Goal: Task Accomplishment & Management: Manage account settings

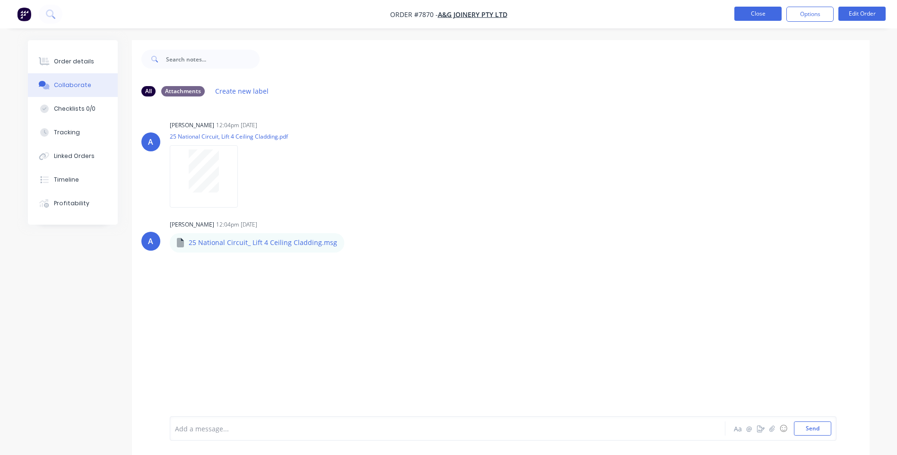
click at [749, 13] on button "Close" at bounding box center [757, 14] width 47 height 14
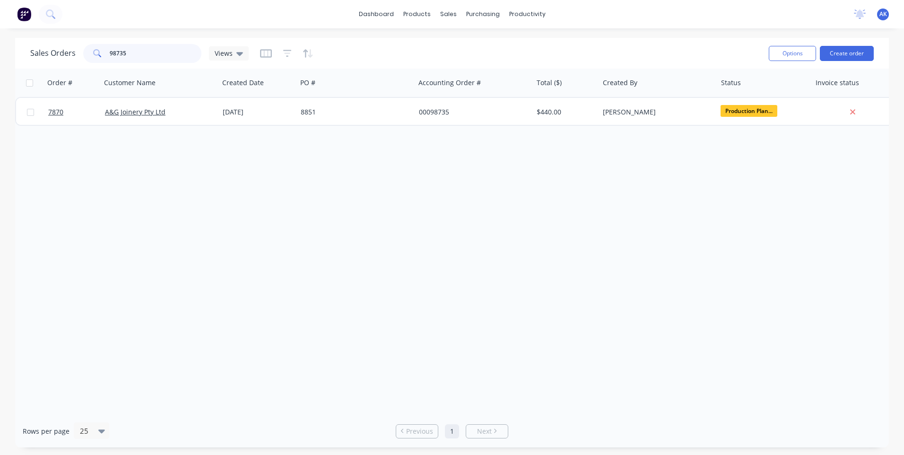
drag, startPoint x: 134, startPoint y: 51, endPoint x: 116, endPoint y: 58, distance: 19.7
click at [116, 58] on input "98735" at bounding box center [156, 53] width 92 height 19
type input "98608"
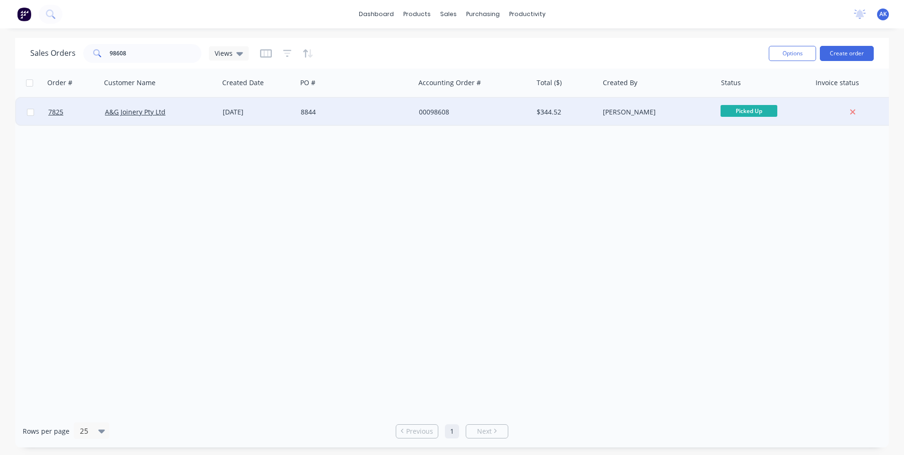
click at [259, 109] on div "[DATE]" at bounding box center [258, 111] width 70 height 9
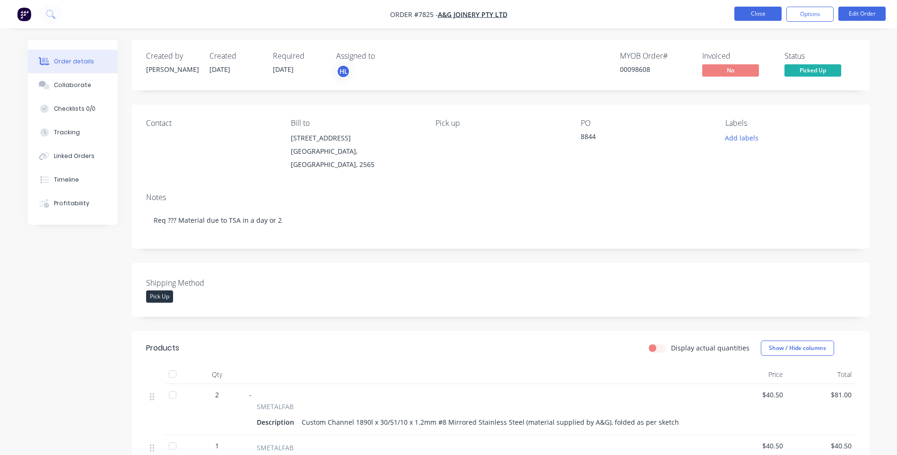
click at [746, 13] on button "Close" at bounding box center [757, 14] width 47 height 14
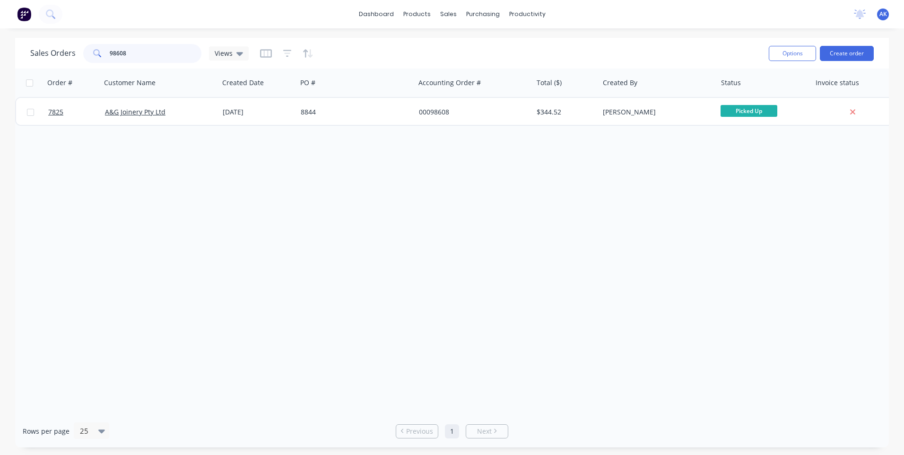
click at [153, 55] on input "98608" at bounding box center [156, 53] width 92 height 19
type input "98710"
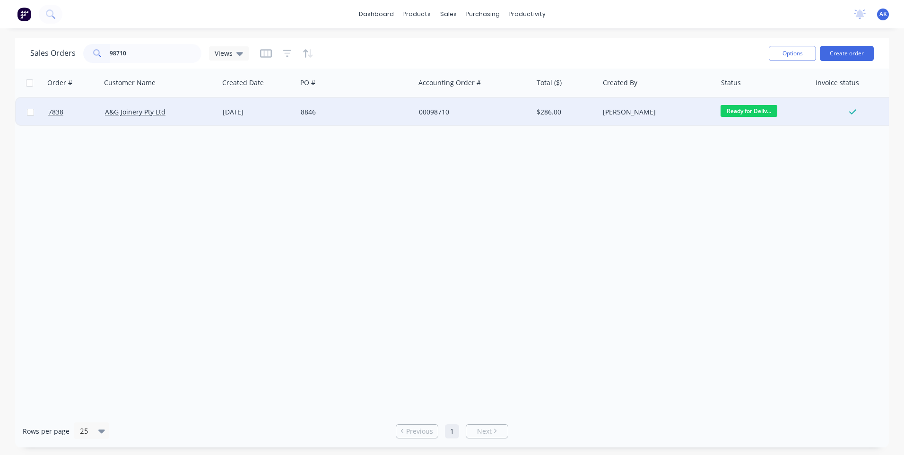
click at [239, 116] on div "[DATE]" at bounding box center [258, 111] width 70 height 9
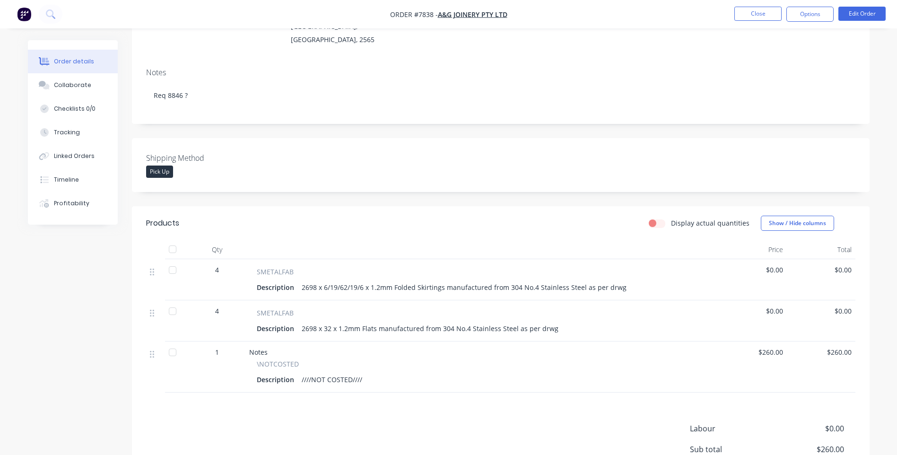
scroll to position [142, 0]
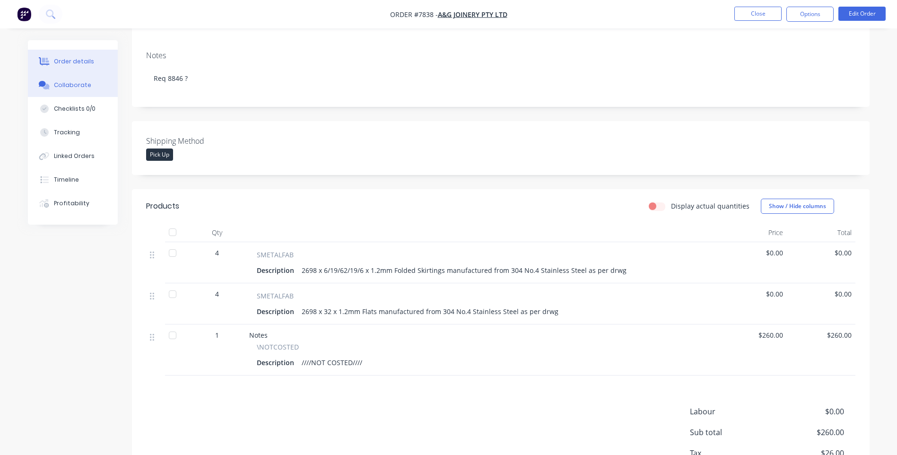
click at [74, 82] on div "Collaborate" at bounding box center [72, 85] width 37 height 9
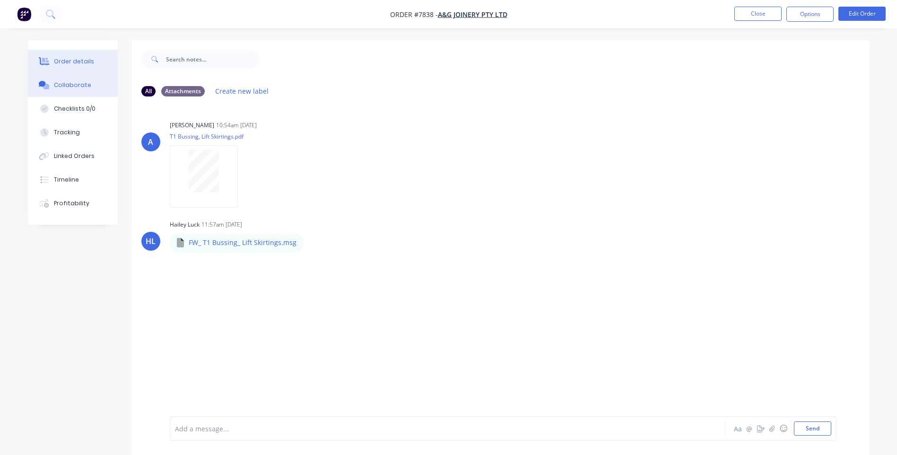
click at [61, 59] on div "Order details" at bounding box center [74, 61] width 40 height 9
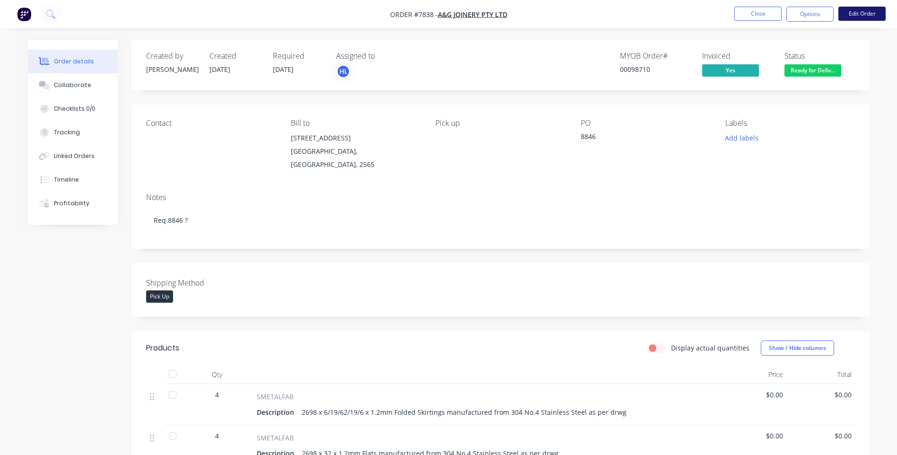
click at [865, 13] on button "Edit Order" at bounding box center [861, 14] width 47 height 14
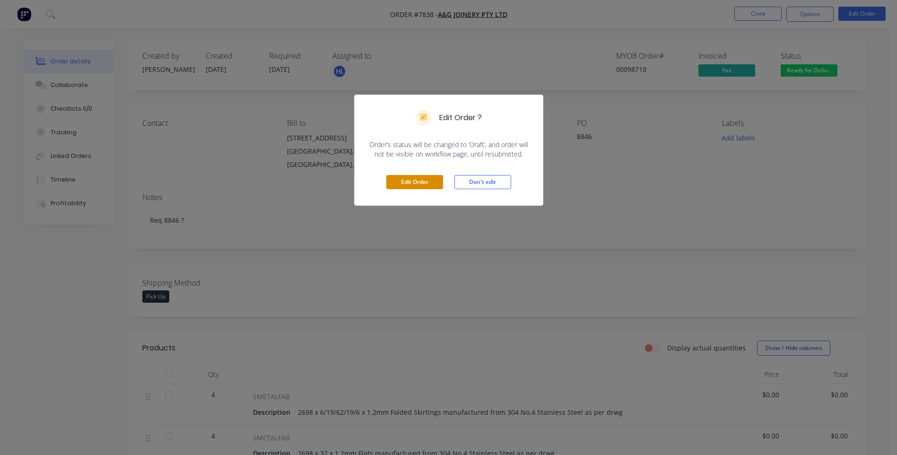
click at [417, 185] on button "Edit Order" at bounding box center [414, 182] width 57 height 14
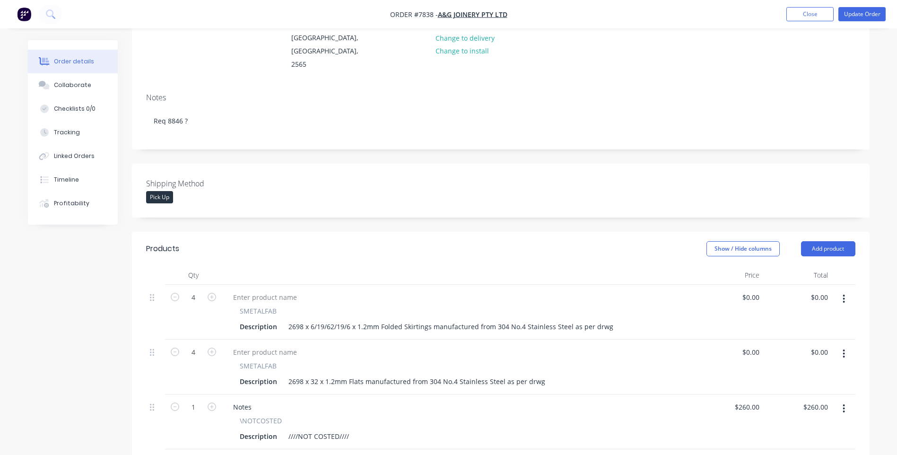
scroll to position [142, 0]
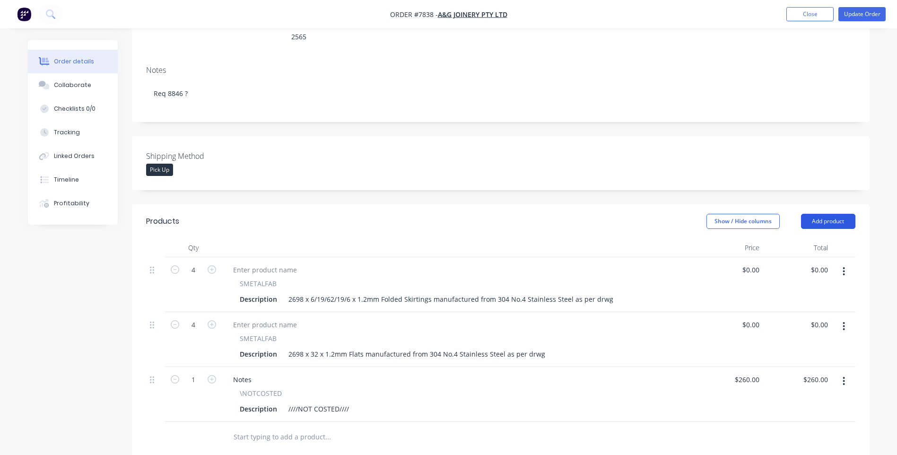
click at [823, 214] on button "Add product" at bounding box center [828, 221] width 54 height 15
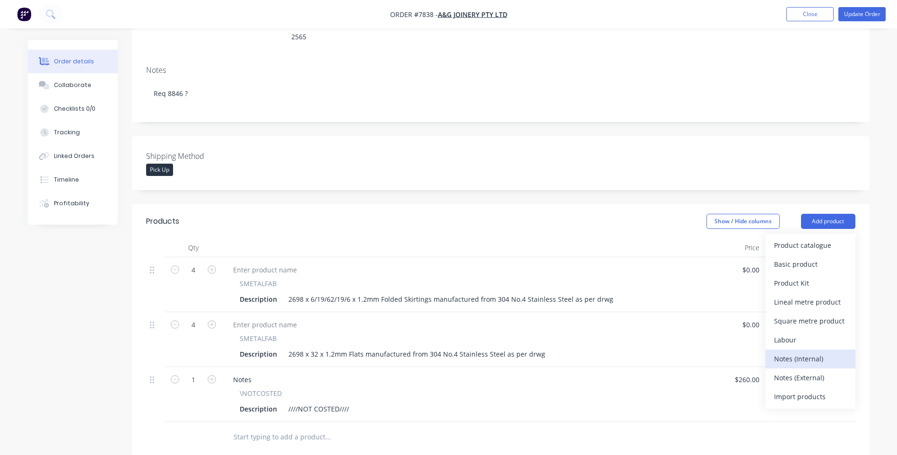
click at [788, 352] on div "Notes (Internal)" at bounding box center [810, 359] width 73 height 14
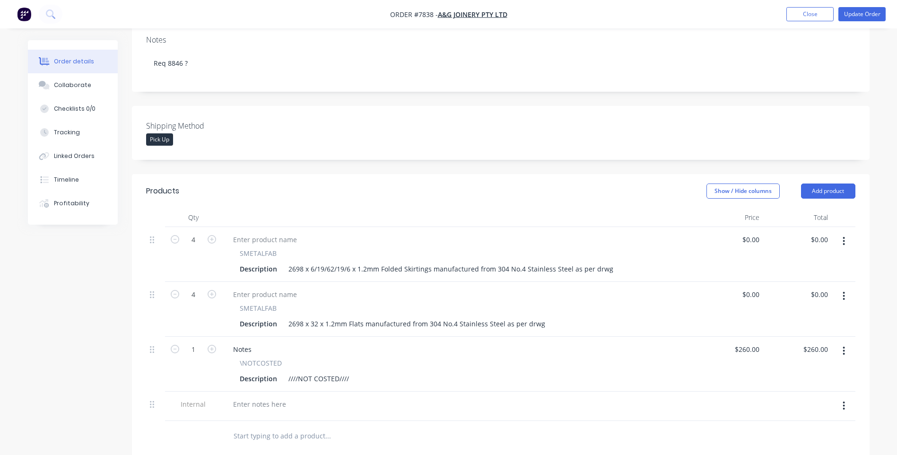
scroll to position [189, 0]
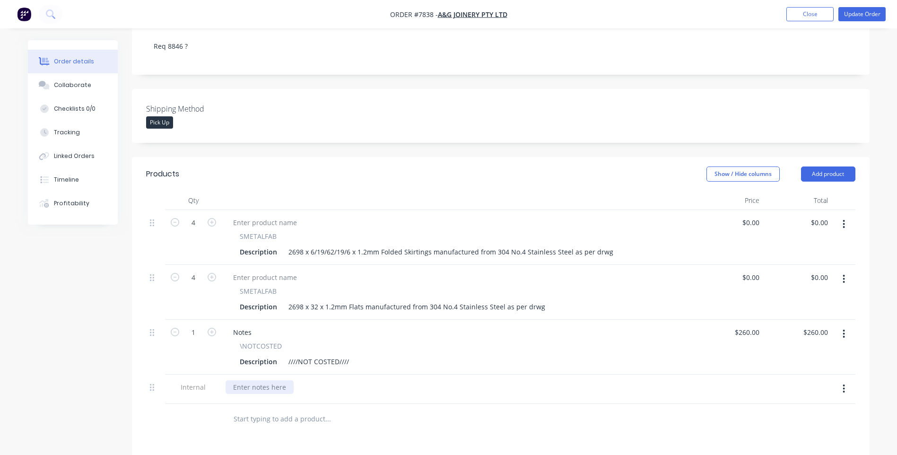
click at [264, 380] on div at bounding box center [259, 387] width 68 height 14
click at [852, 12] on button "Update Order" at bounding box center [861, 14] width 47 height 14
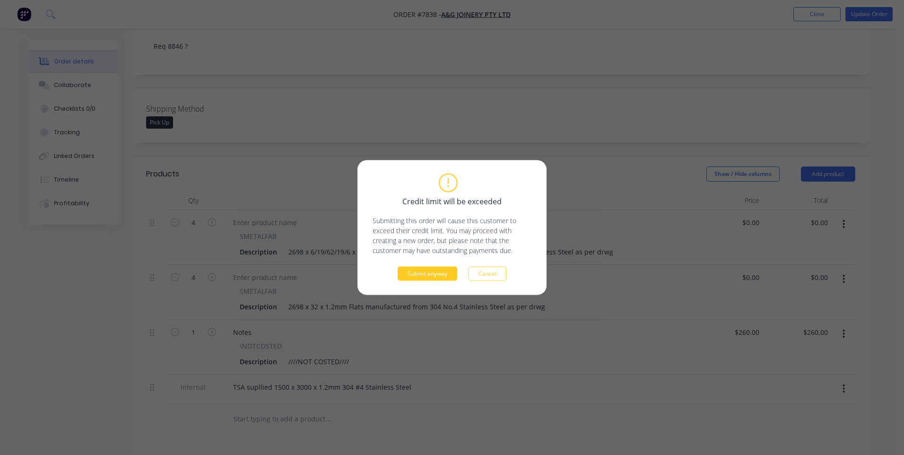
click at [437, 274] on button "Submit anyway" at bounding box center [427, 274] width 60 height 14
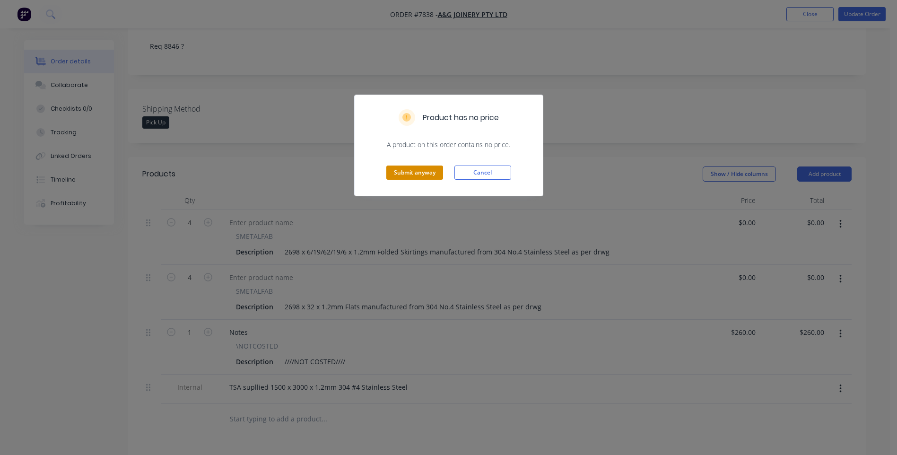
click at [410, 170] on button "Submit anyway" at bounding box center [414, 172] width 57 height 14
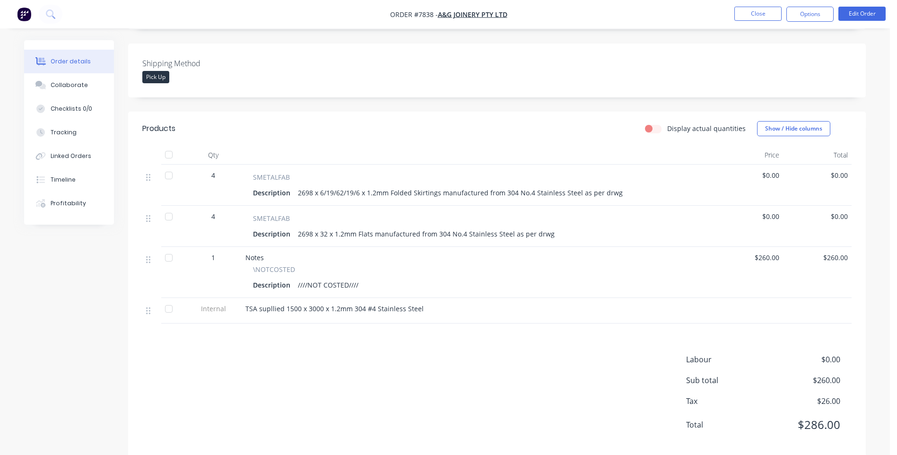
scroll to position [226, 0]
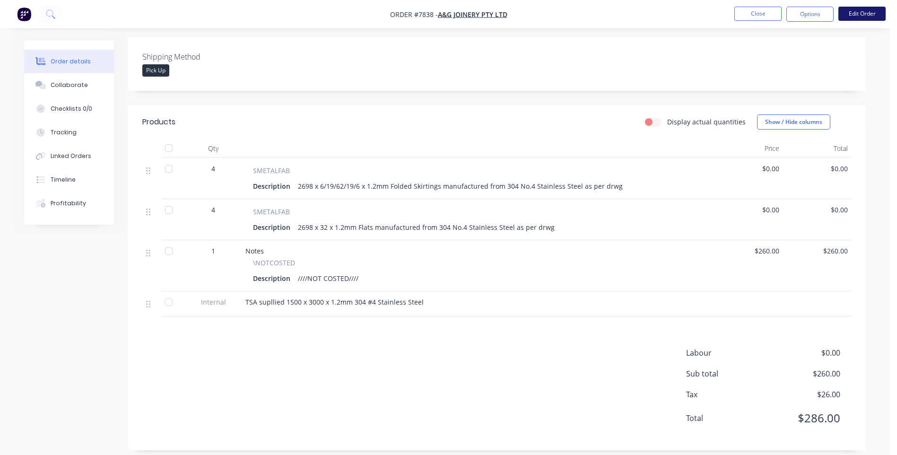
click at [862, 12] on button "Edit Order" at bounding box center [861, 14] width 47 height 14
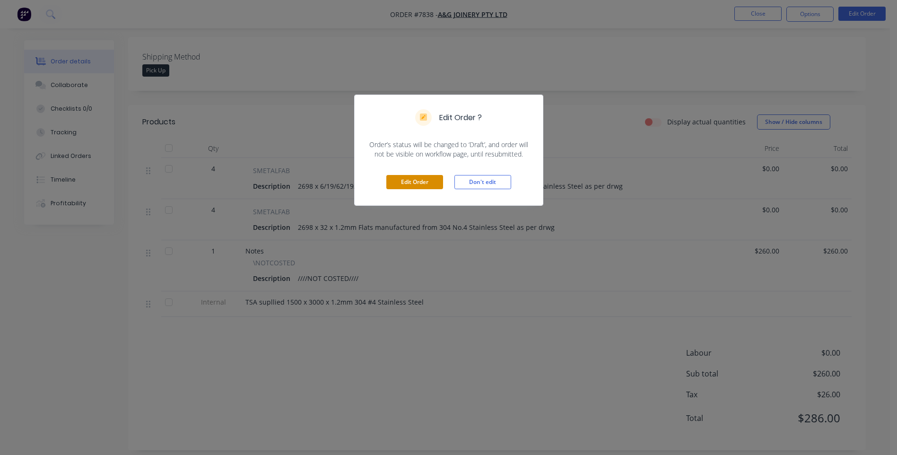
click at [420, 182] on button "Edit Order" at bounding box center [414, 182] width 57 height 14
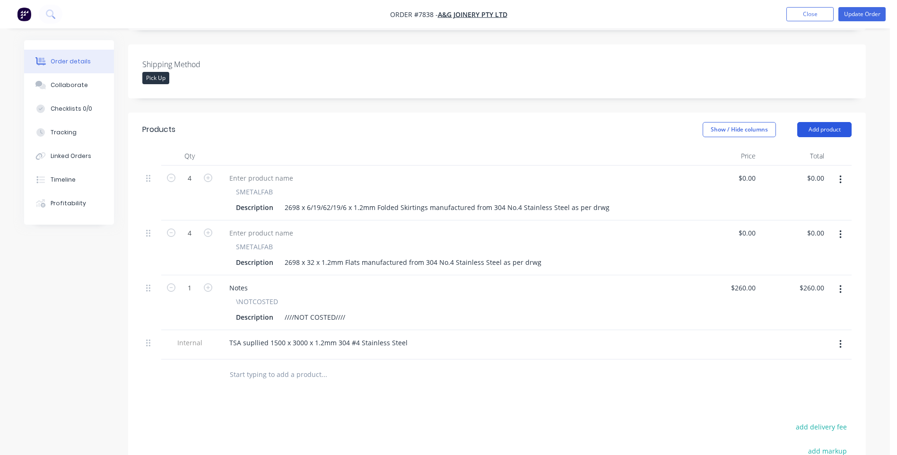
scroll to position [236, 0]
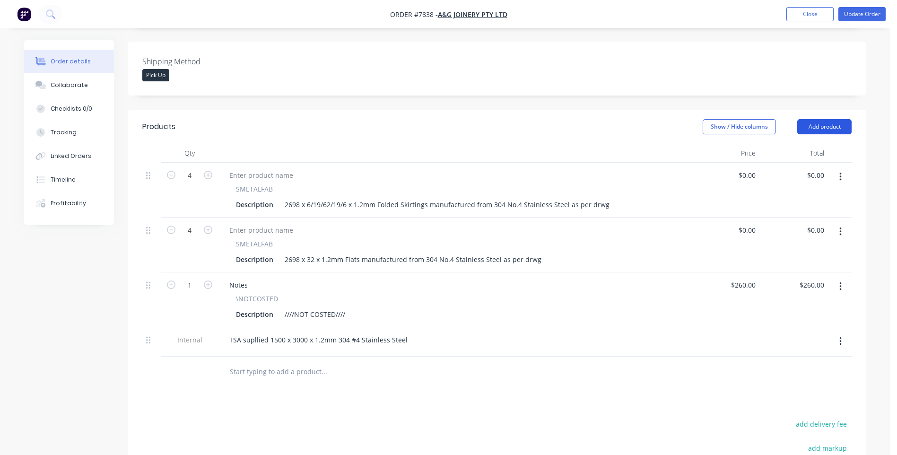
click at [811, 119] on button "Add product" at bounding box center [824, 126] width 54 height 15
click at [385, 333] on div "TSA supllied 1500 x 3000 x 1.2mm 304 #4 Stainless Steel" at bounding box center [318, 340] width 193 height 14
click at [837, 333] on button "button" at bounding box center [840, 341] width 22 height 17
click at [803, 378] on div "Delete" at bounding box center [806, 385] width 73 height 14
click at [838, 119] on button "Add product" at bounding box center [824, 126] width 54 height 15
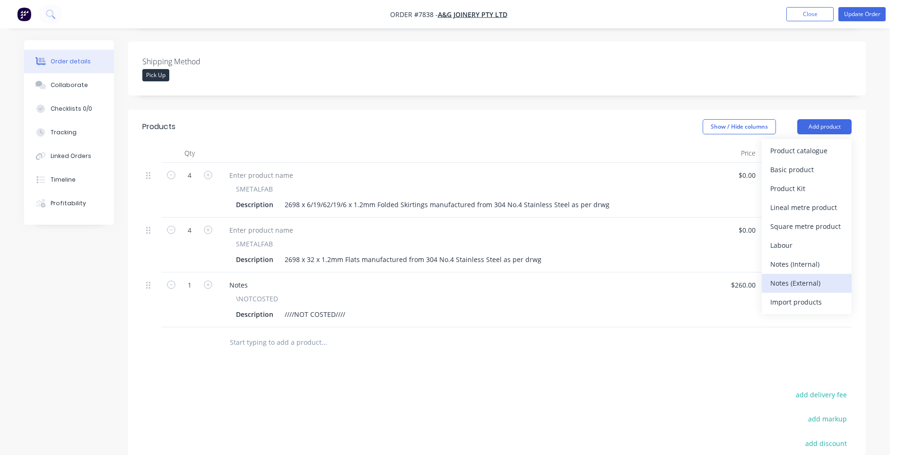
click at [819, 276] on div "Notes (External)" at bounding box center [806, 283] width 73 height 14
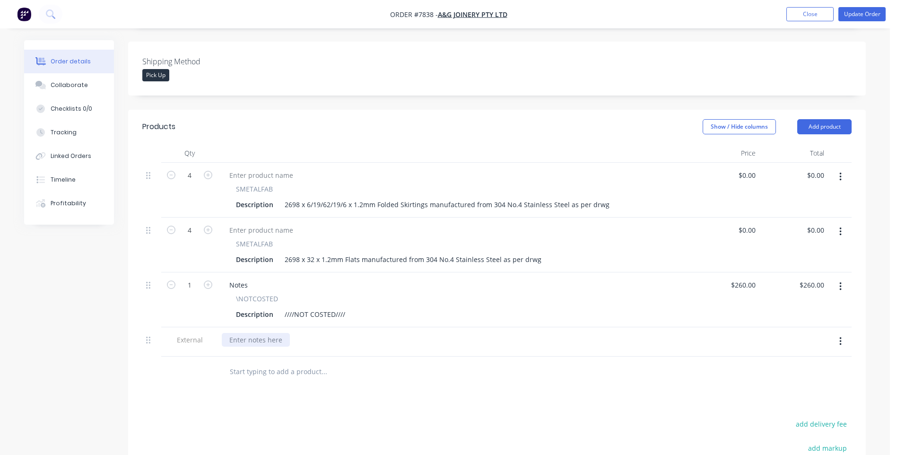
click at [242, 333] on div at bounding box center [256, 340] width 68 height 14
click at [258, 333] on div "TSA supllied 1500 x 3000 x 1.2mm 304 #4 Stainless Steel" at bounding box center [318, 340] width 193 height 14
click at [868, 17] on button "Update Order" at bounding box center [861, 14] width 47 height 14
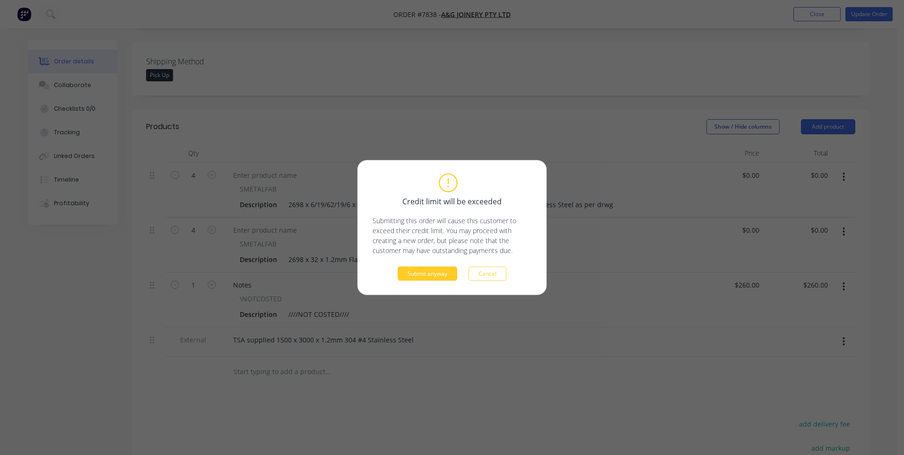
click at [407, 277] on button "Submit anyway" at bounding box center [427, 274] width 60 height 14
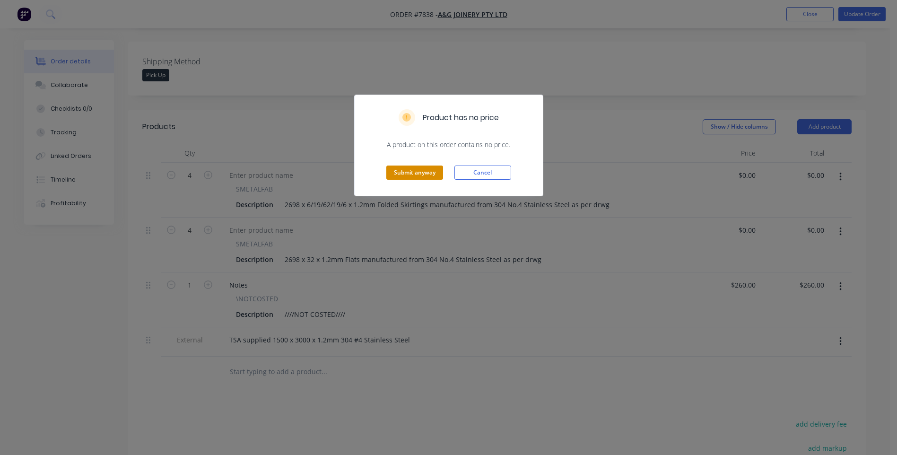
click at [421, 168] on button "Submit anyway" at bounding box center [414, 172] width 57 height 14
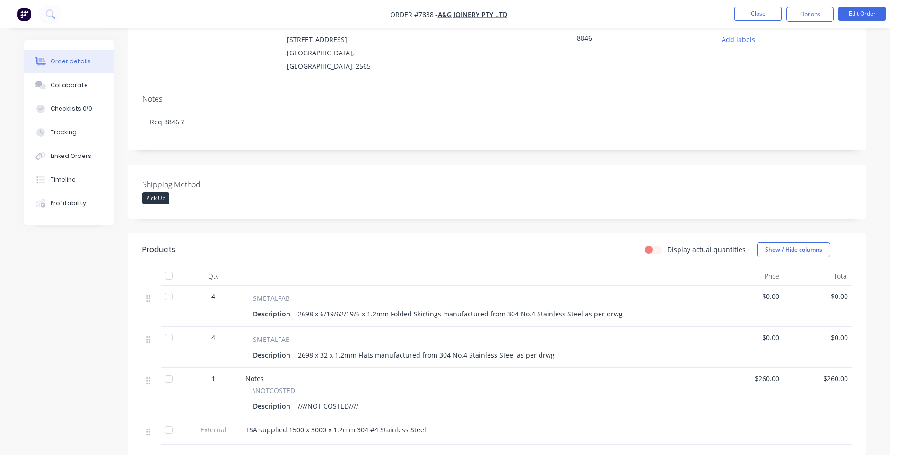
scroll to position [0, 0]
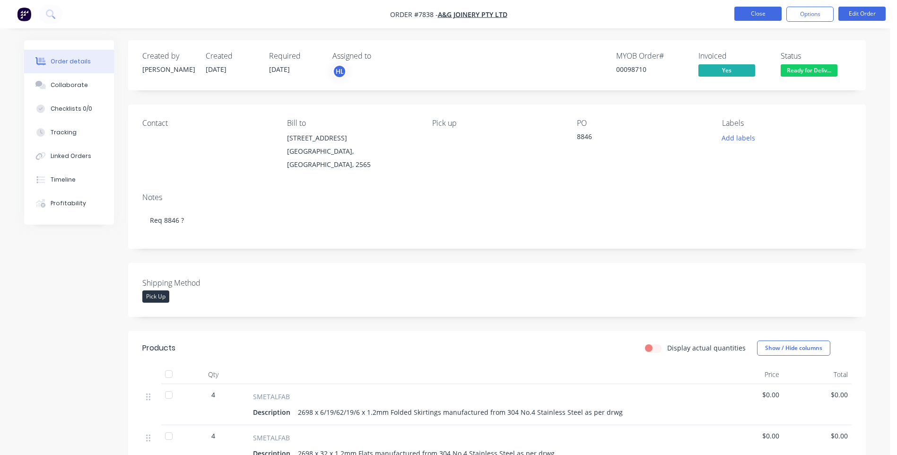
click at [775, 14] on button "Close" at bounding box center [757, 14] width 47 height 14
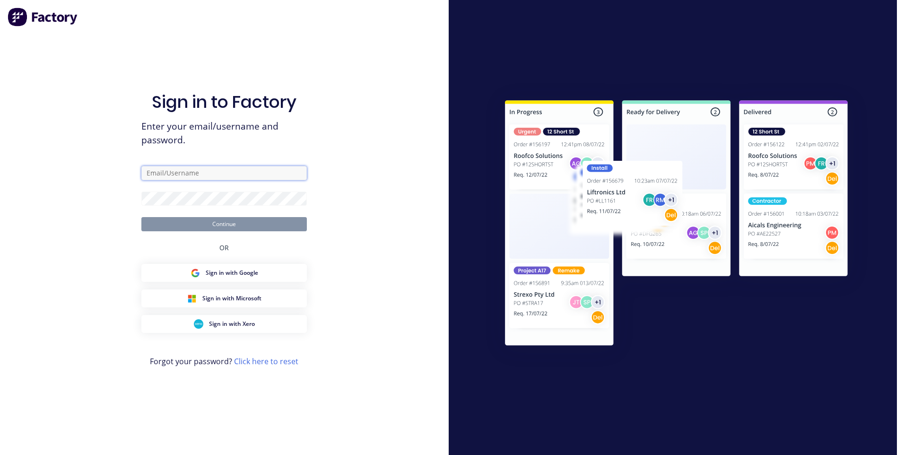
type input "[PERSON_NAME][EMAIL_ADDRESS][DOMAIN_NAME]"
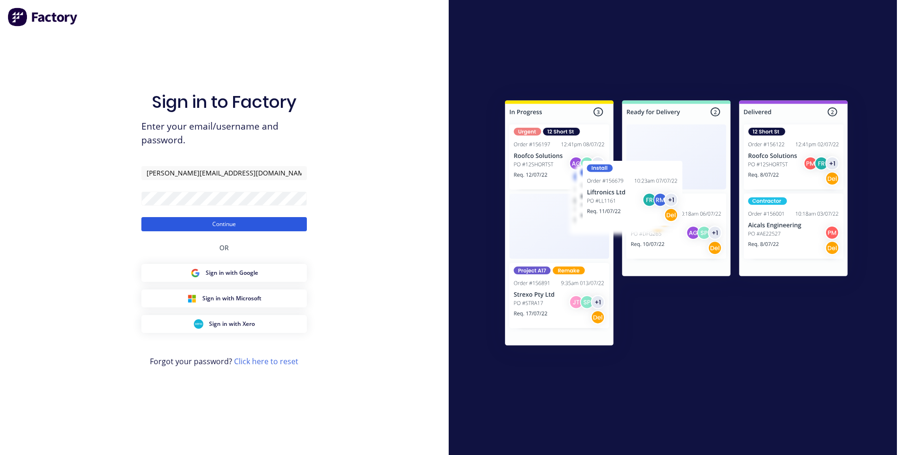
click at [219, 219] on button "Continue" at bounding box center [223, 224] width 165 height 14
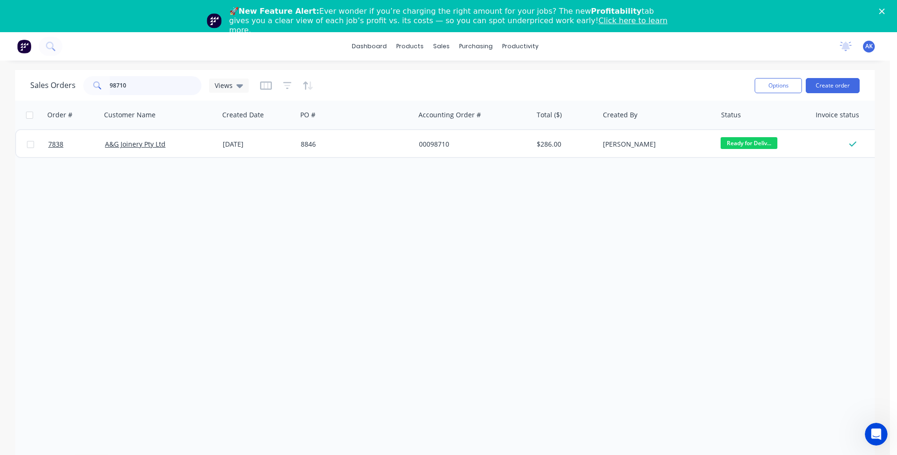
click at [132, 85] on input "98710" at bounding box center [156, 85] width 92 height 19
type input "98735"
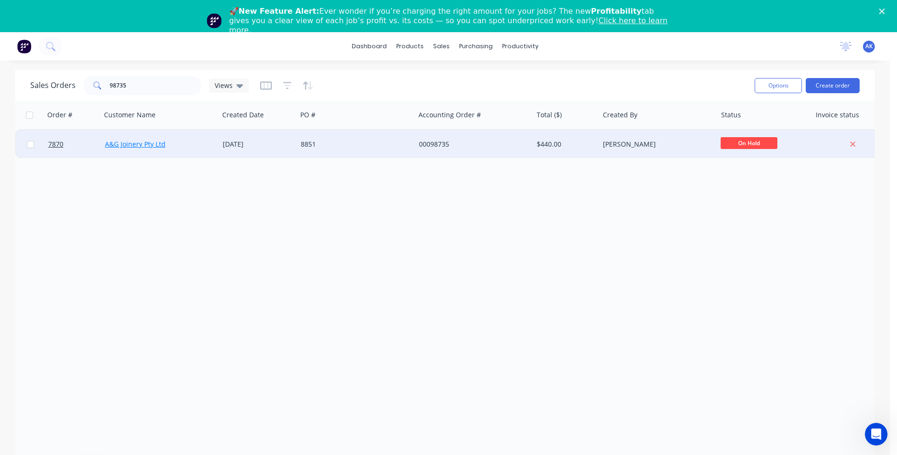
click at [149, 141] on link "A&G Joinery Pty Ltd" at bounding box center [135, 143] width 60 height 9
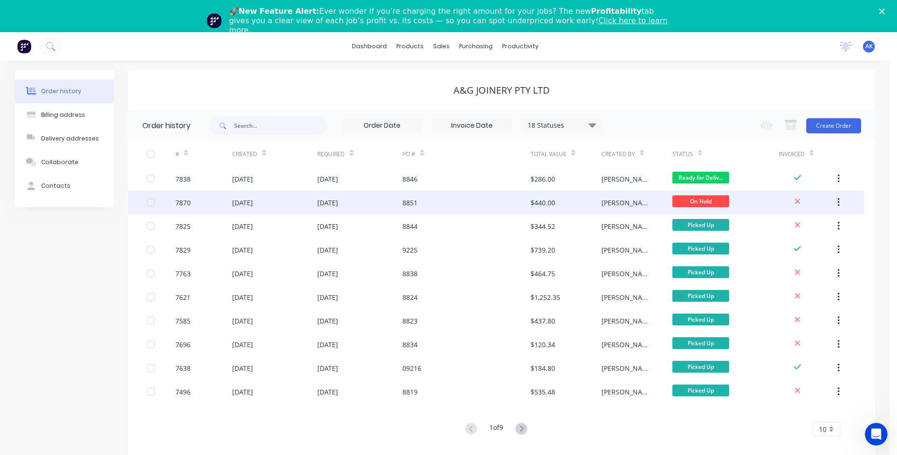
click at [327, 201] on div "[DATE]" at bounding box center [327, 203] width 21 height 10
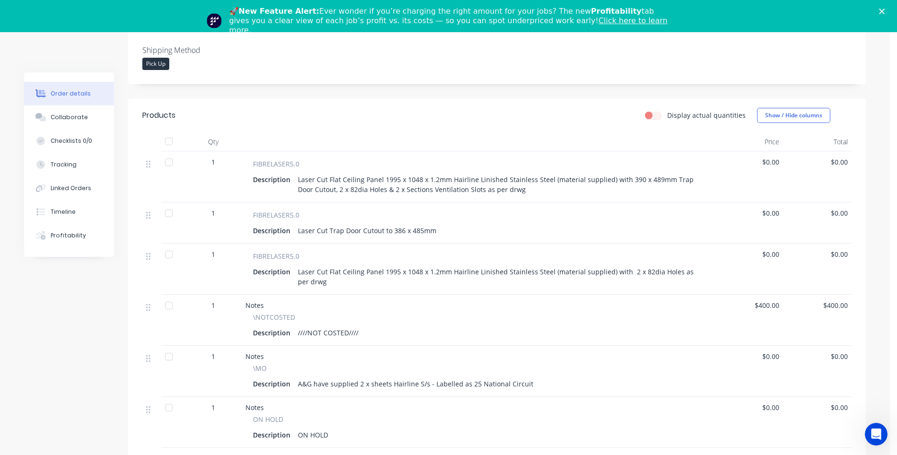
scroll to position [284, 0]
